Goal: Find specific page/section: Find specific page/section

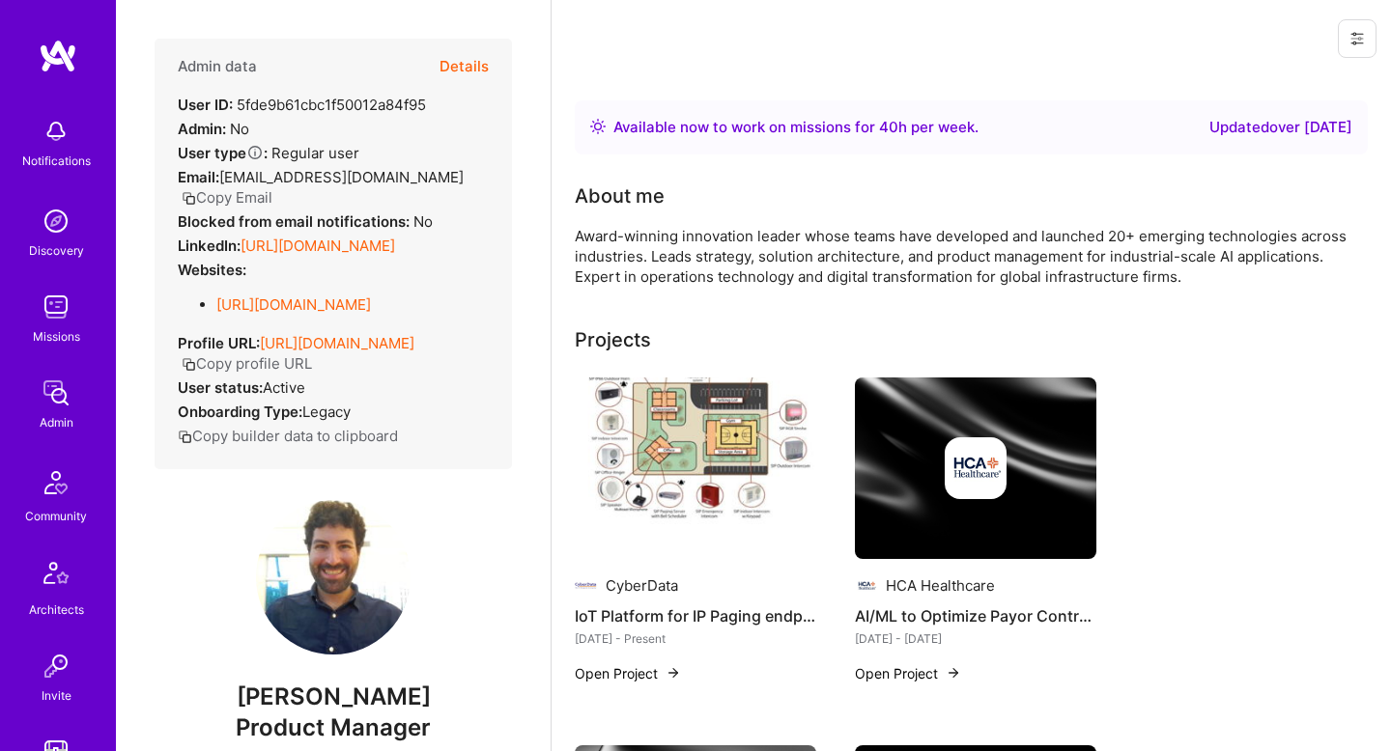
scroll to position [481, 0]
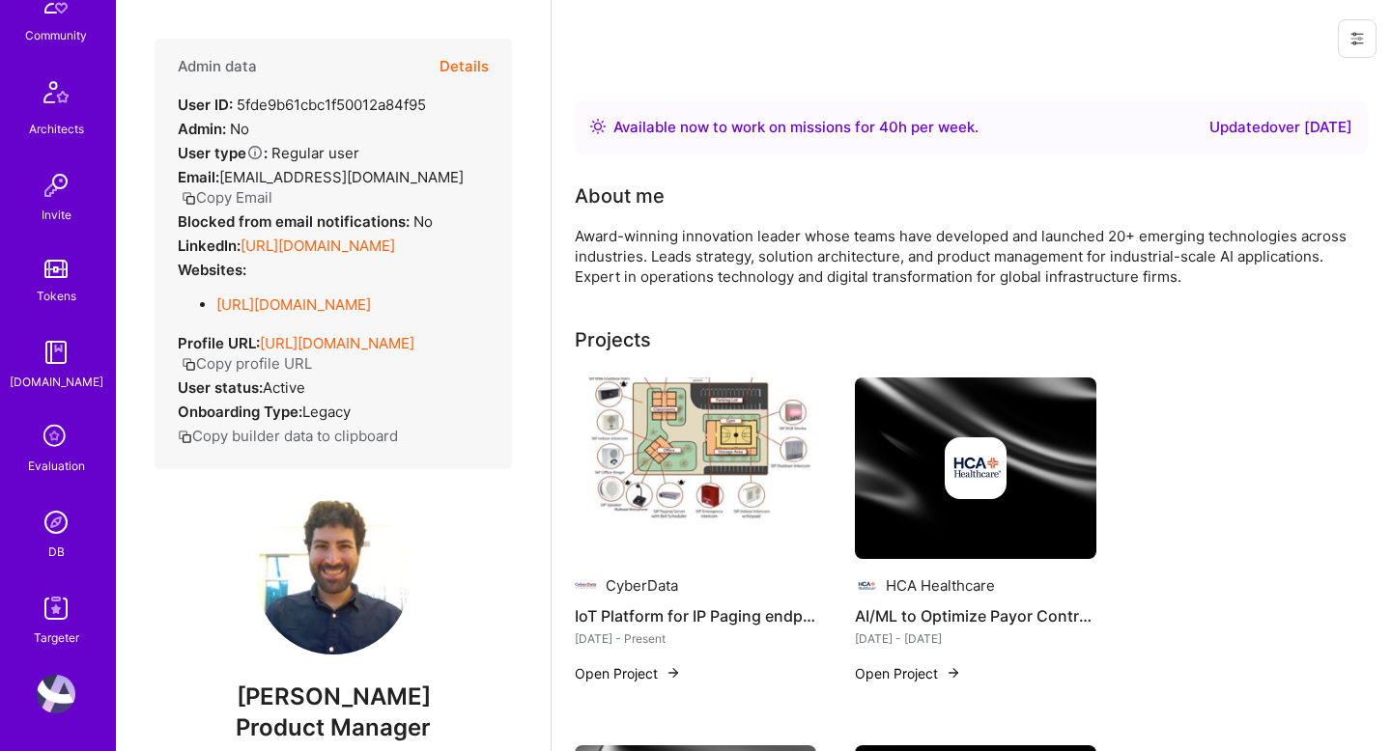
click at [64, 526] on img at bounding box center [56, 522] width 39 height 39
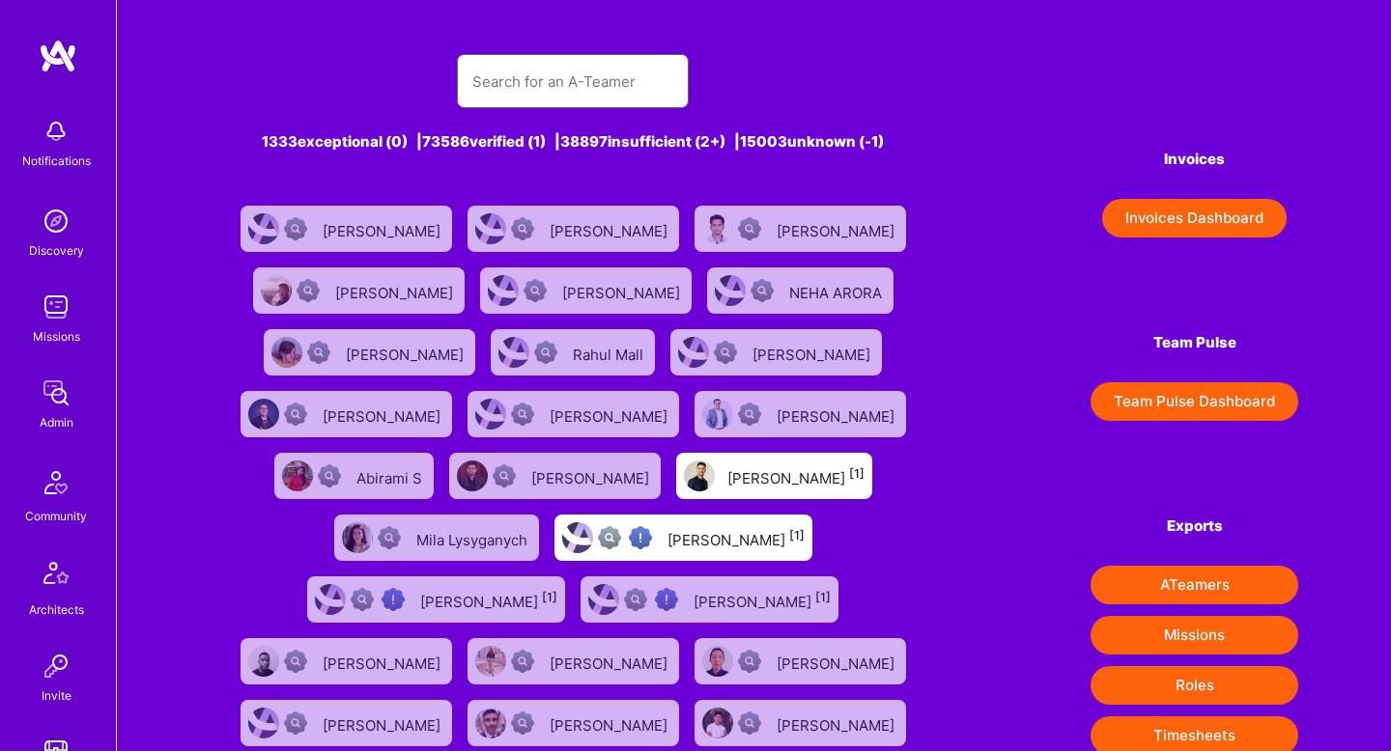
click at [555, 85] on input "text" at bounding box center [572, 81] width 201 height 49
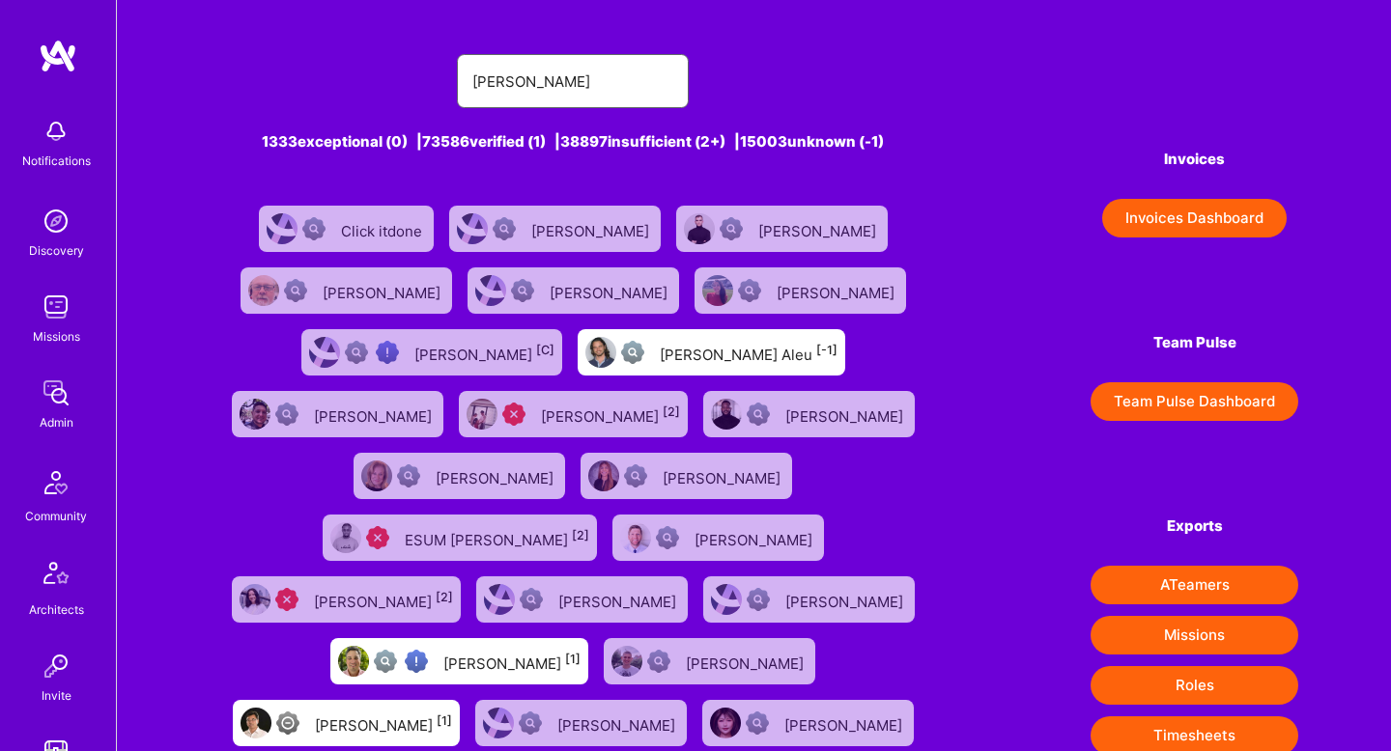
click at [593, 85] on input "[PERSON_NAME]" at bounding box center [572, 81] width 201 height 49
click at [529, 79] on input "[PERSON_NAME]" at bounding box center [572, 81] width 201 height 49
click at [529, 79] on input "Don Cosseboom" at bounding box center [572, 81] width 201 height 49
click at [492, 77] on input "Don Cosseboom" at bounding box center [572, 81] width 201 height 49
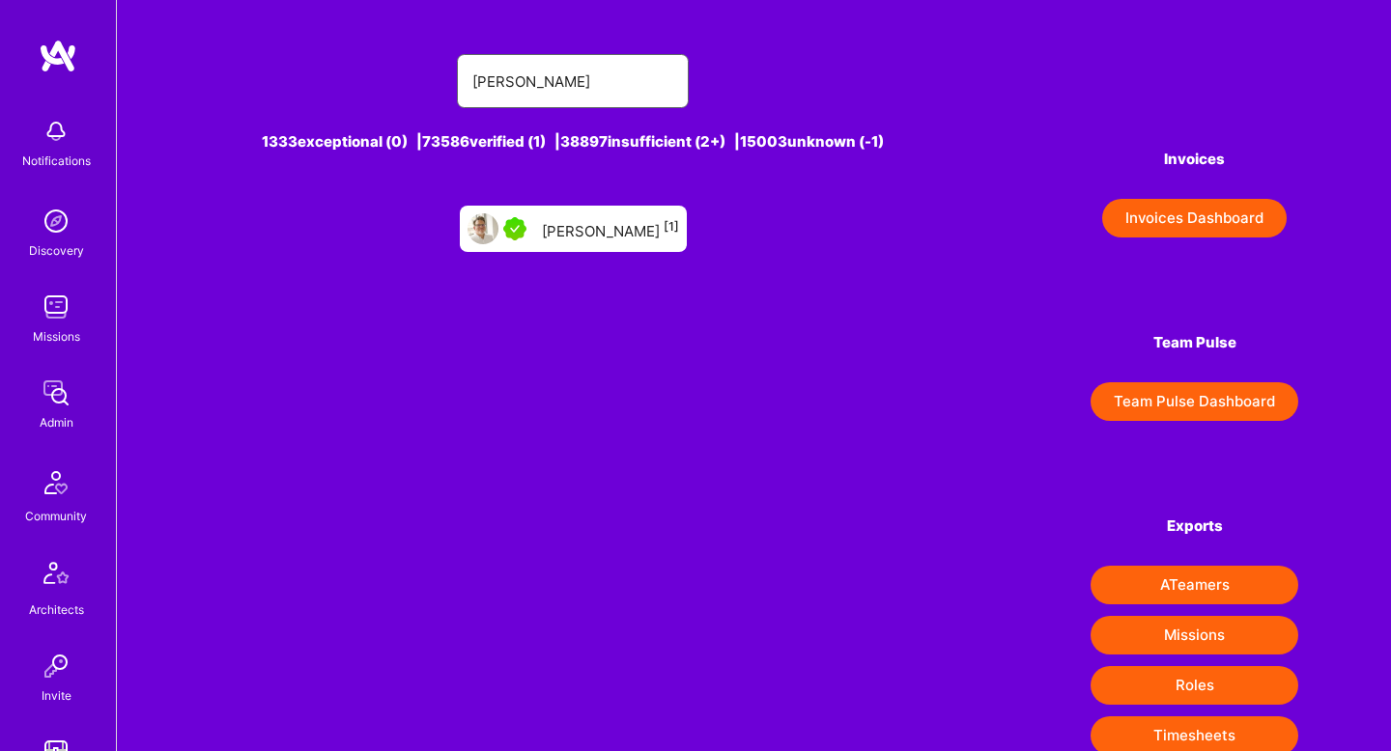
type input "Cosseboom"
click at [573, 215] on div "Don Cosseboom [1]" at bounding box center [573, 229] width 227 height 46
